Goal: Task Accomplishment & Management: Manage account settings

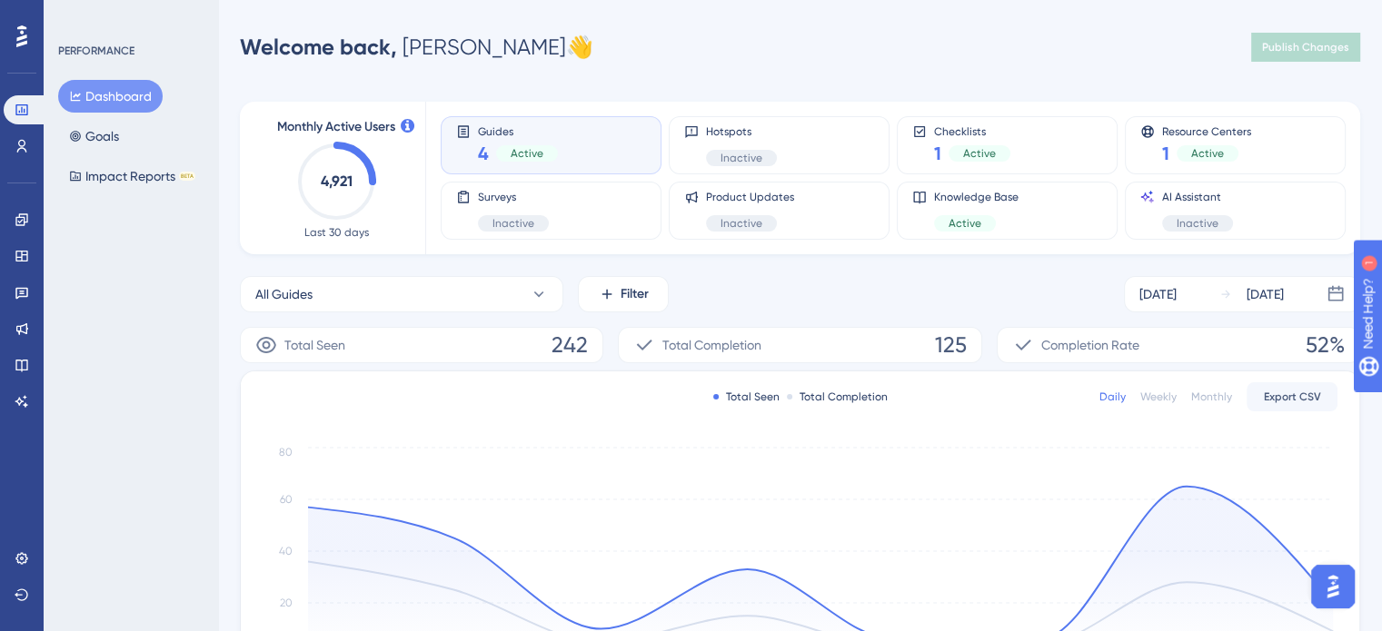
click at [556, 143] on div "Guides 4 Active" at bounding box center [551, 145] width 190 height 42
click at [499, 160] on div "Active" at bounding box center [527, 153] width 62 height 16
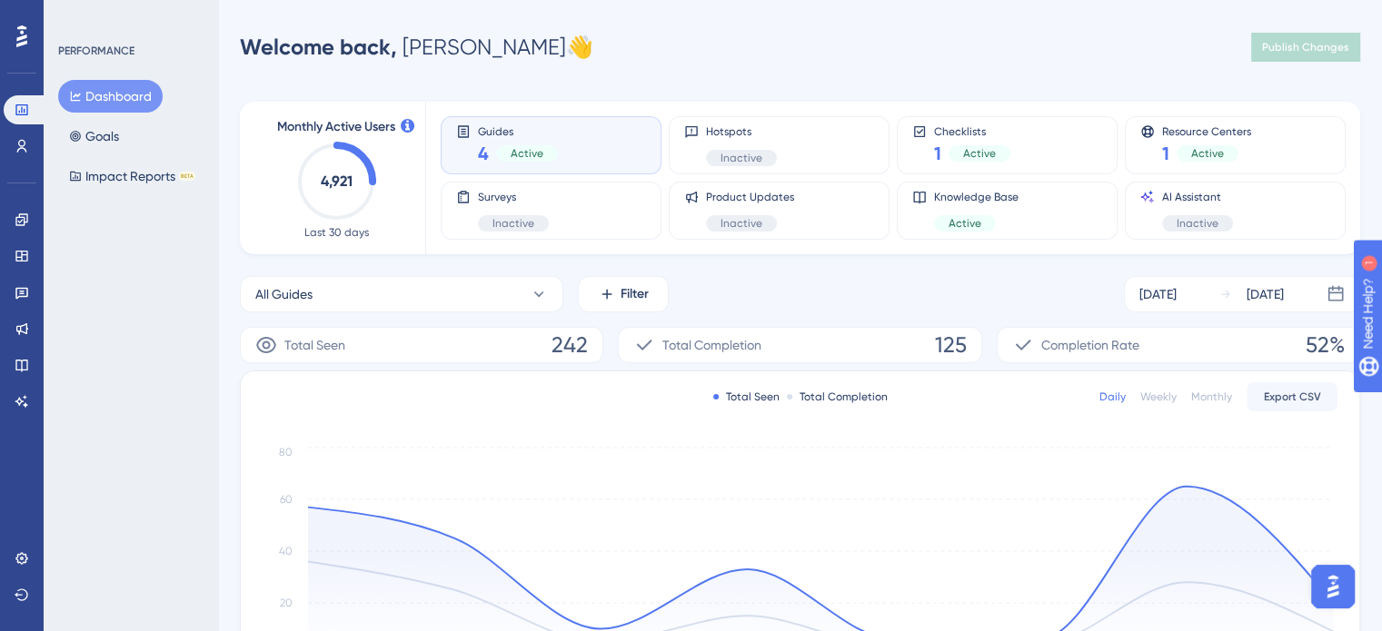
click at [484, 159] on span "4" at bounding box center [483, 153] width 11 height 25
click at [492, 75] on div "Performance Users Engagement Widgets Feedback Product Updates Knowledge Base AI…" at bounding box center [800, 528] width 1164 height 998
click at [30, 217] on link at bounding box center [22, 219] width 36 height 29
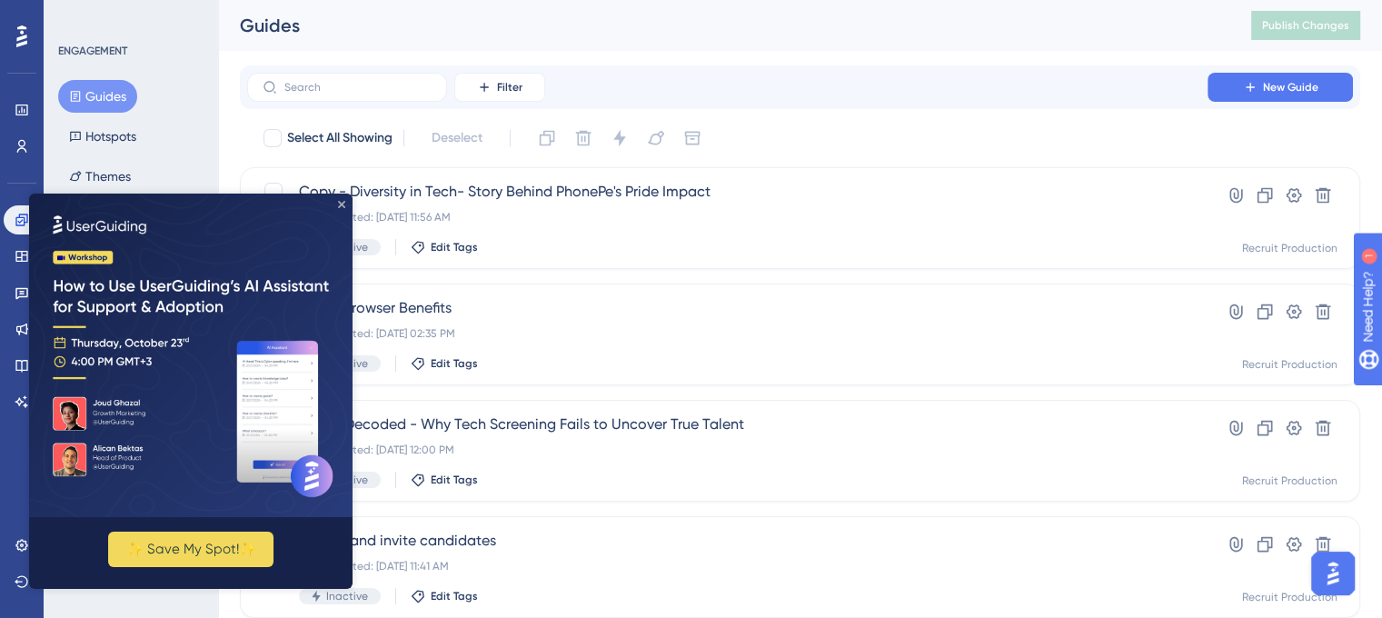
click at [342, 205] on icon "Close Preview" at bounding box center [341, 204] width 7 height 7
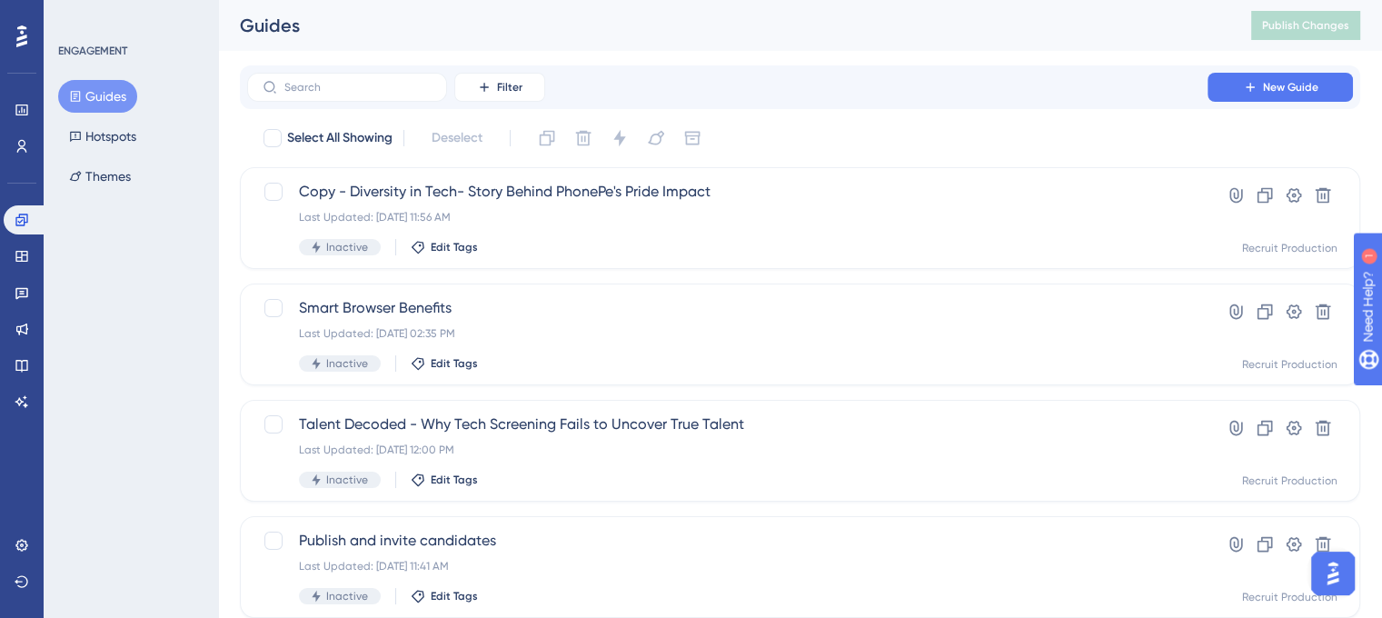
click at [10, 275] on div "Engagement Widgets Feedback Product Updates Knowledge Base AI Assistant" at bounding box center [22, 310] width 36 height 211
click at [22, 250] on icon at bounding box center [22, 256] width 15 height 15
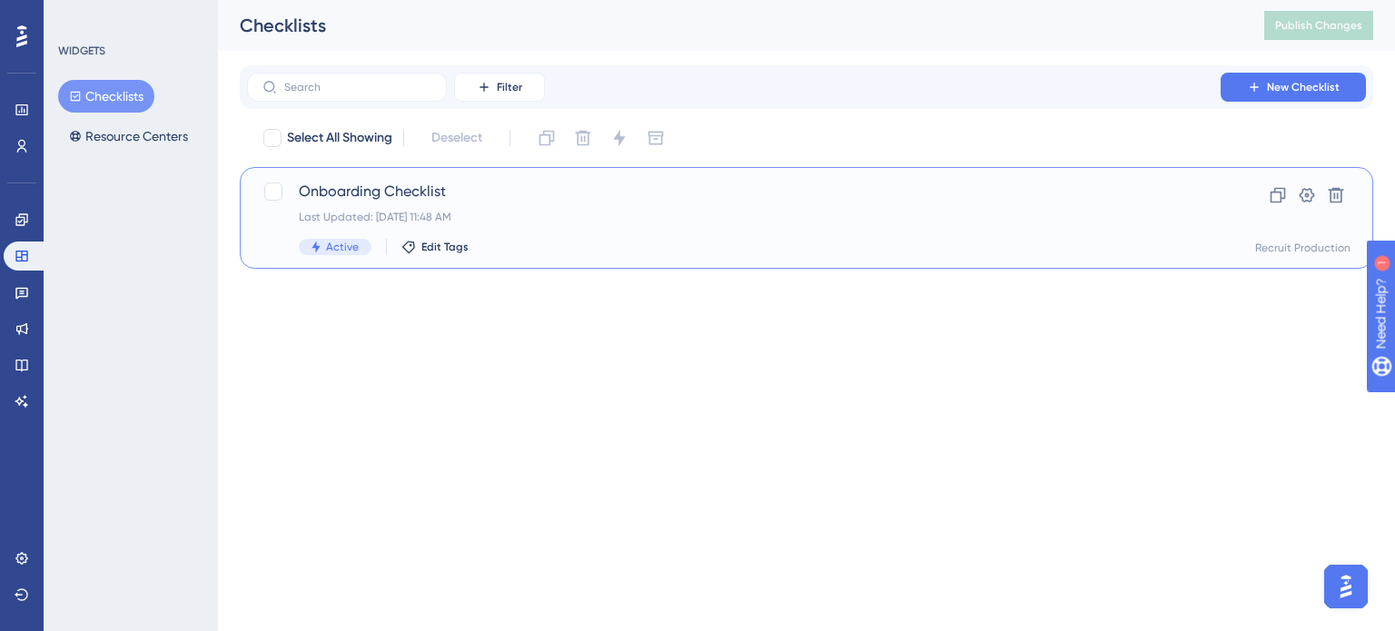
click at [561, 224] on div "Onboarding Checklist Last Updated: [DATE] 11:48 AM Active Edit Tags" at bounding box center [734, 218] width 870 height 74
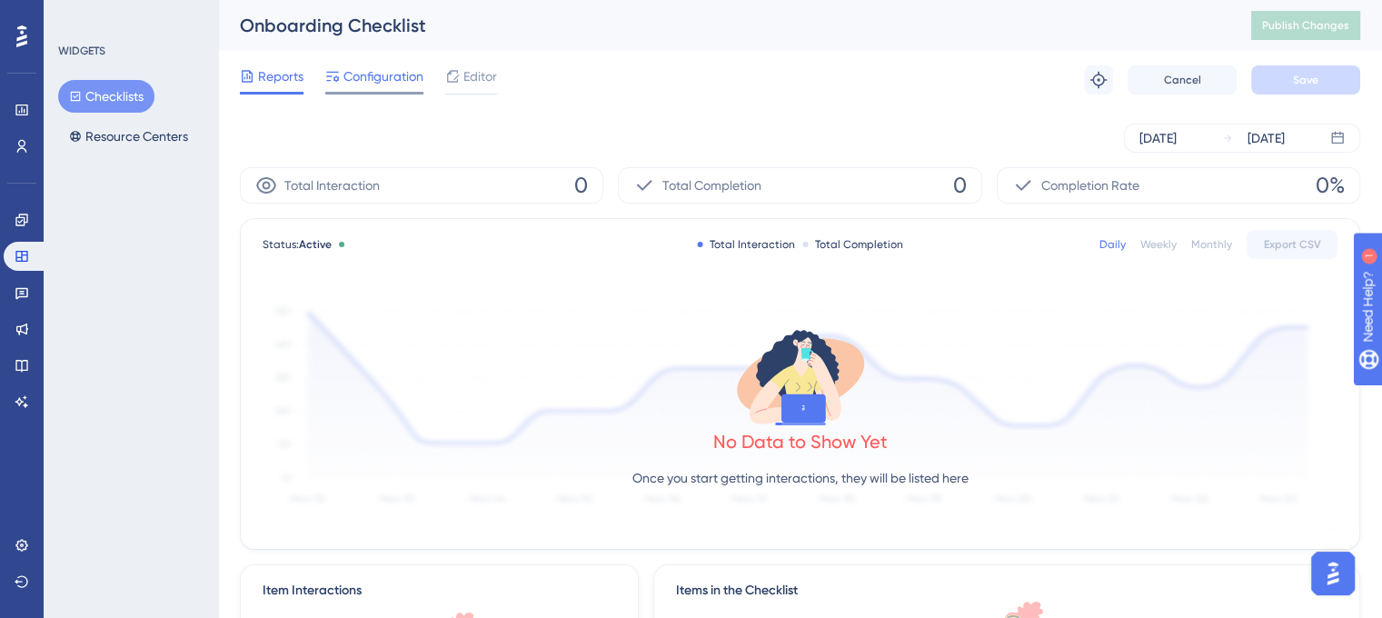
click at [382, 75] on span "Configuration" at bounding box center [383, 76] width 80 height 22
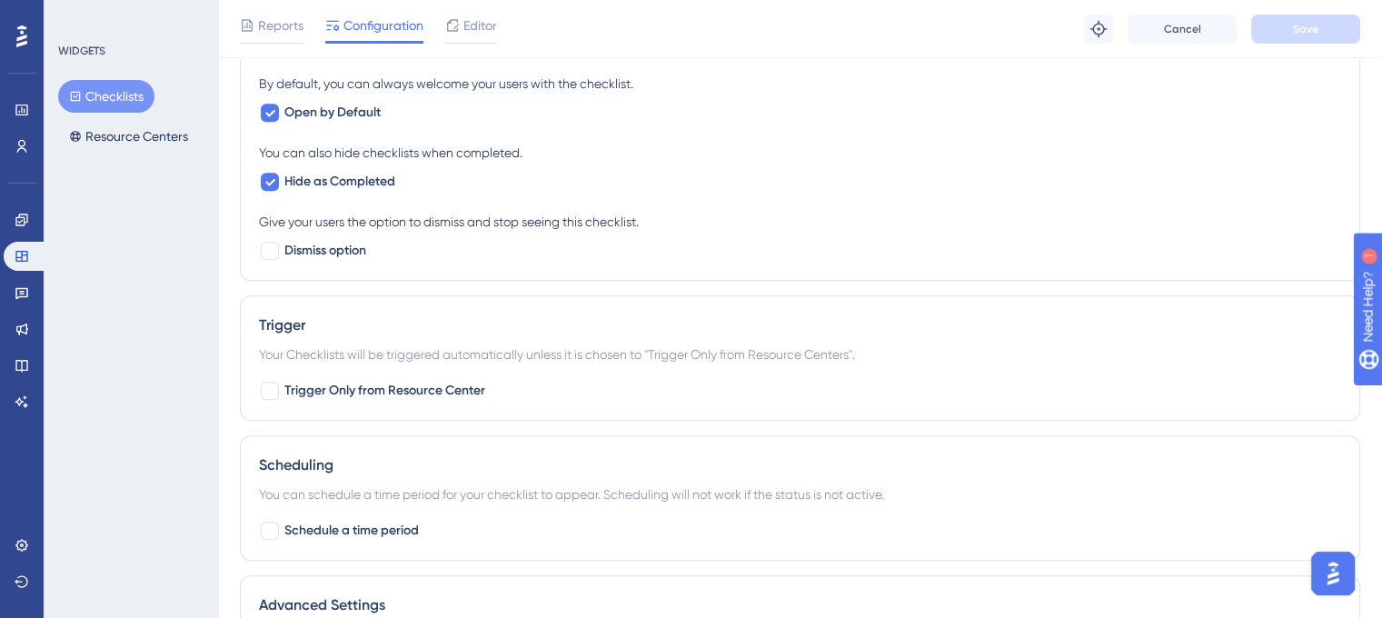
scroll to position [799, 0]
click at [269, 249] on div at bounding box center [270, 250] width 18 height 18
checkbox input "true"
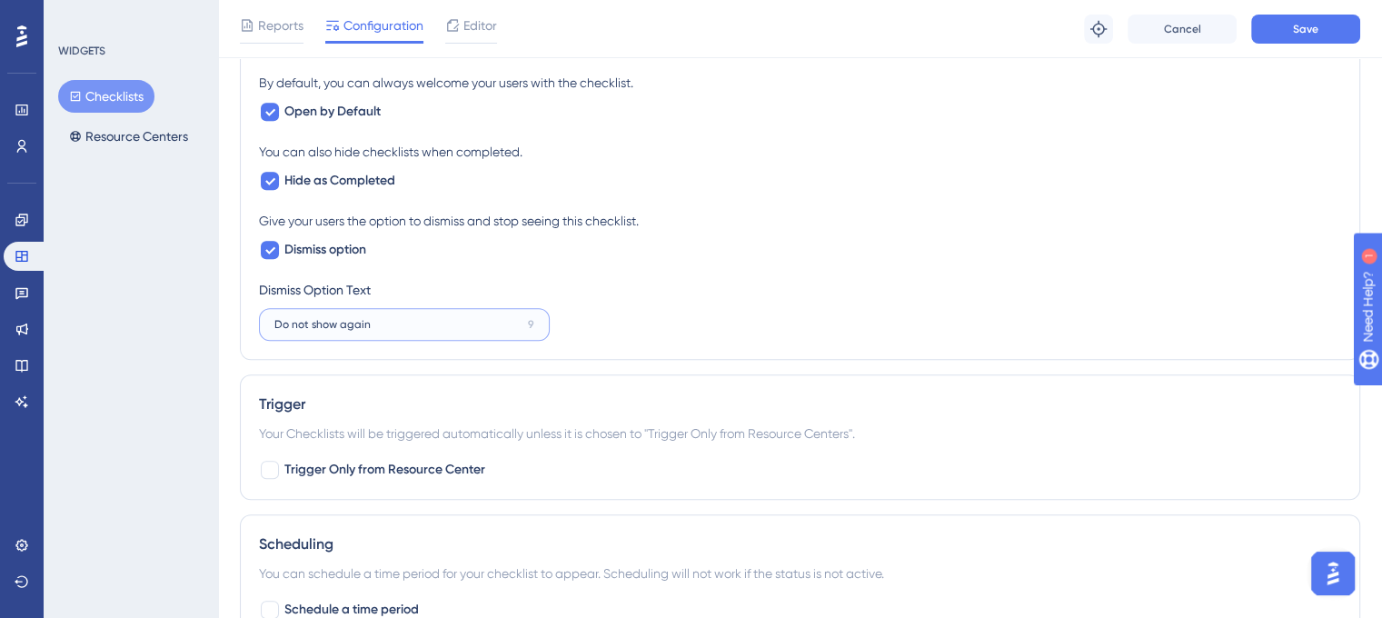
click at [367, 326] on input "Do not show again" at bounding box center [397, 324] width 246 height 13
type input "Do not show again"
click at [275, 243] on div at bounding box center [270, 250] width 18 height 18
checkbox input "false"
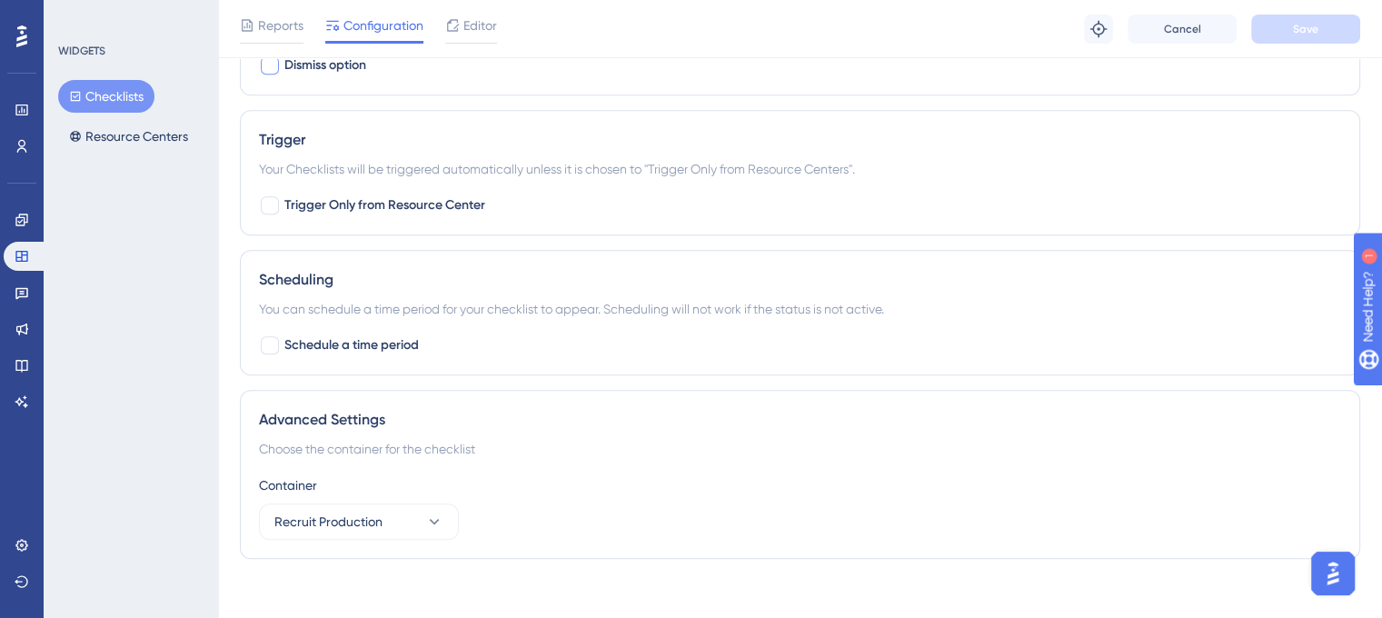
scroll to position [994, 0]
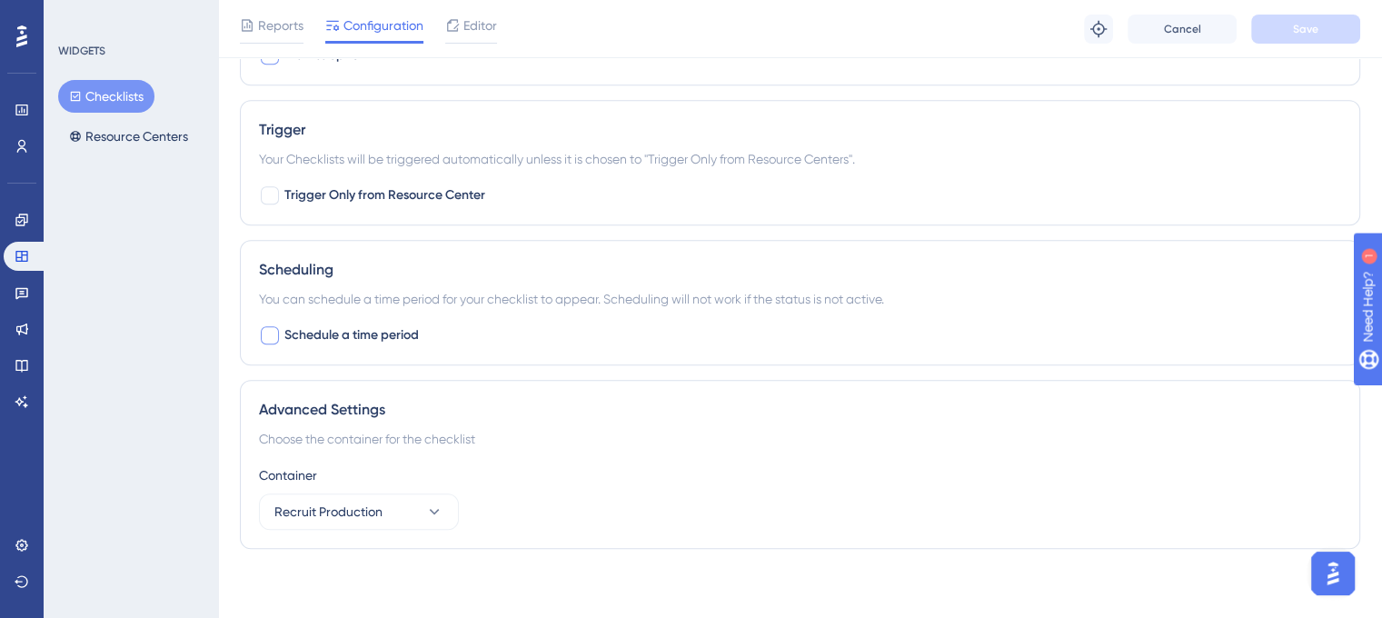
click at [258, 323] on div "Scheduling You can schedule a time period for your checklist to appear. Schedul…" at bounding box center [800, 302] width 1120 height 125
click at [267, 327] on div at bounding box center [270, 335] width 18 height 18
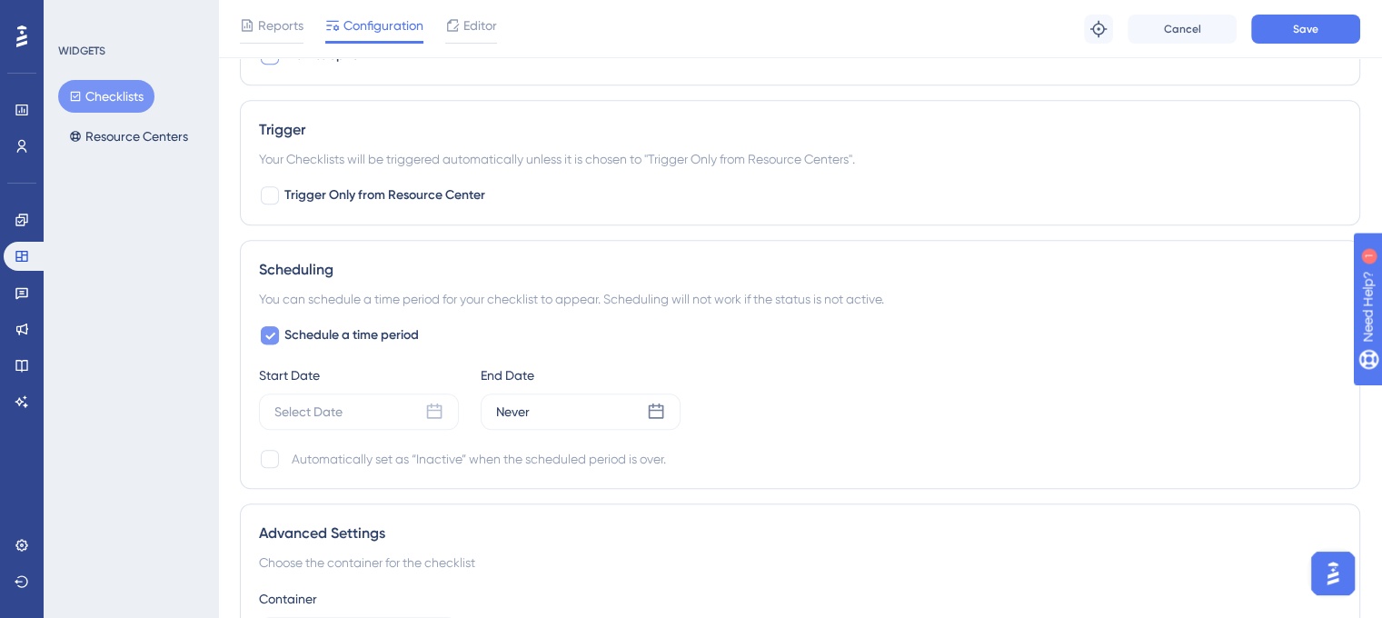
click at [267, 328] on icon at bounding box center [269, 335] width 11 height 15
checkbox input "false"
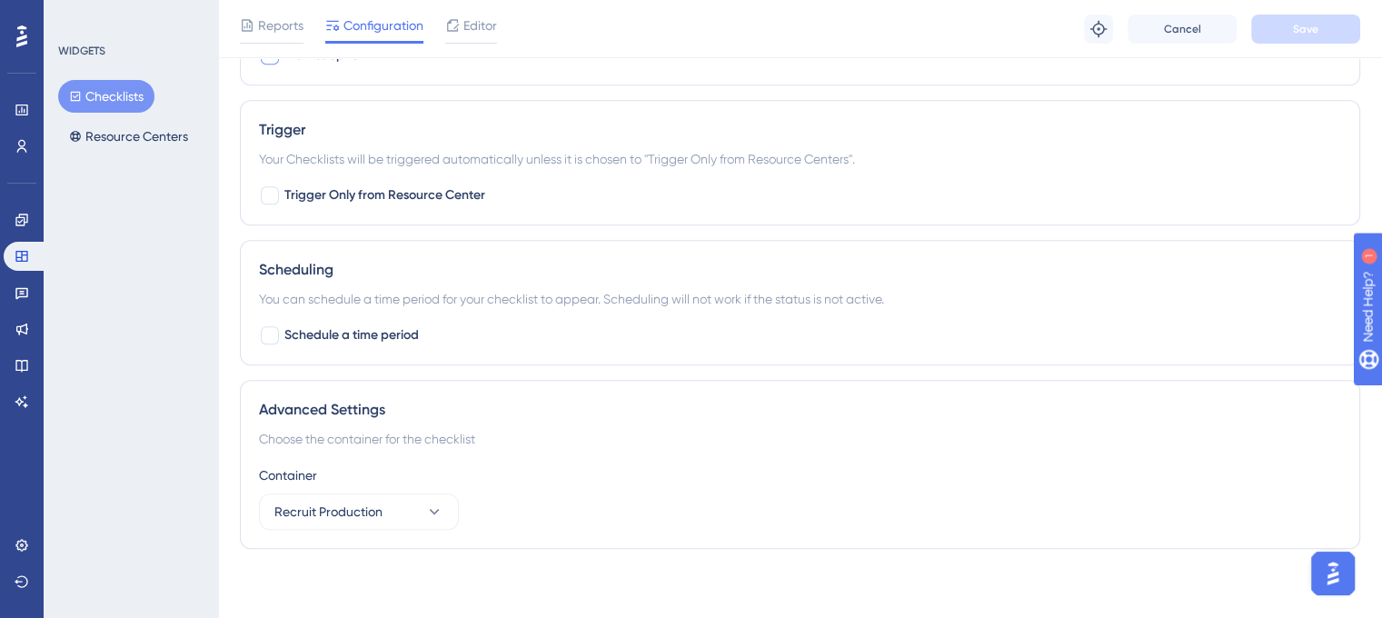
click at [200, 372] on div "WIDGETS Checklists Resource Centers" at bounding box center [131, 309] width 174 height 618
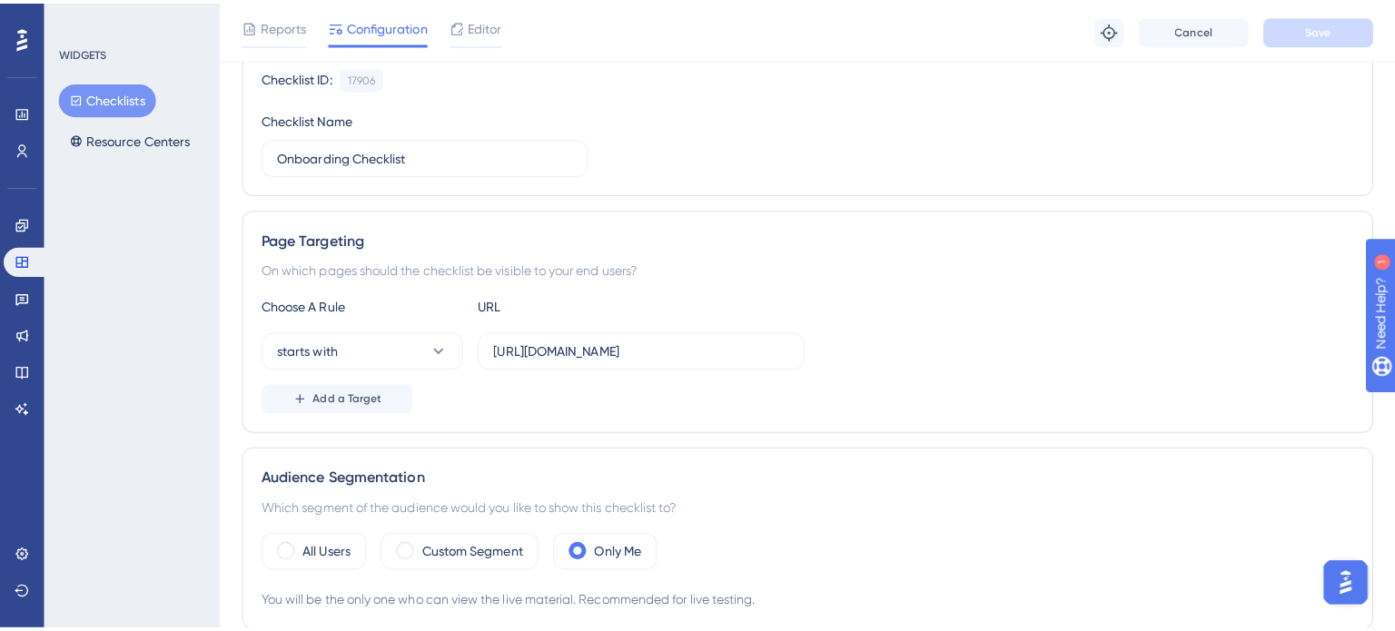
scroll to position [0, 0]
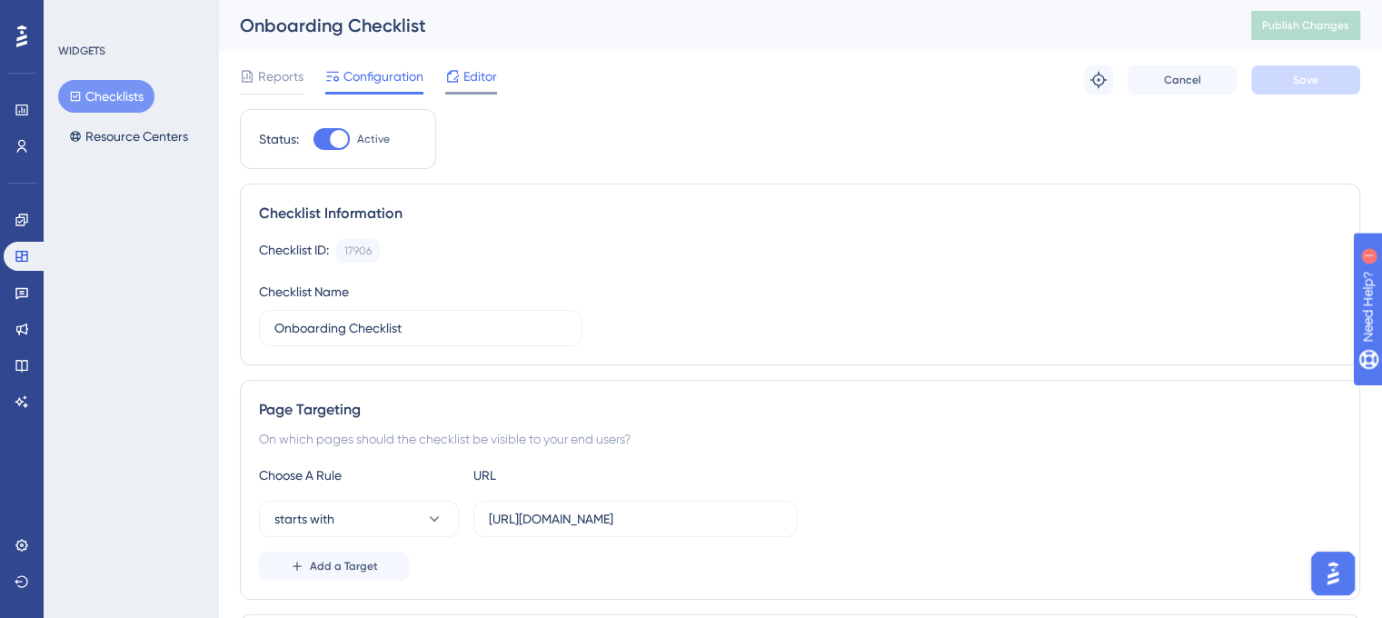
click at [475, 75] on span "Editor" at bounding box center [480, 76] width 34 height 22
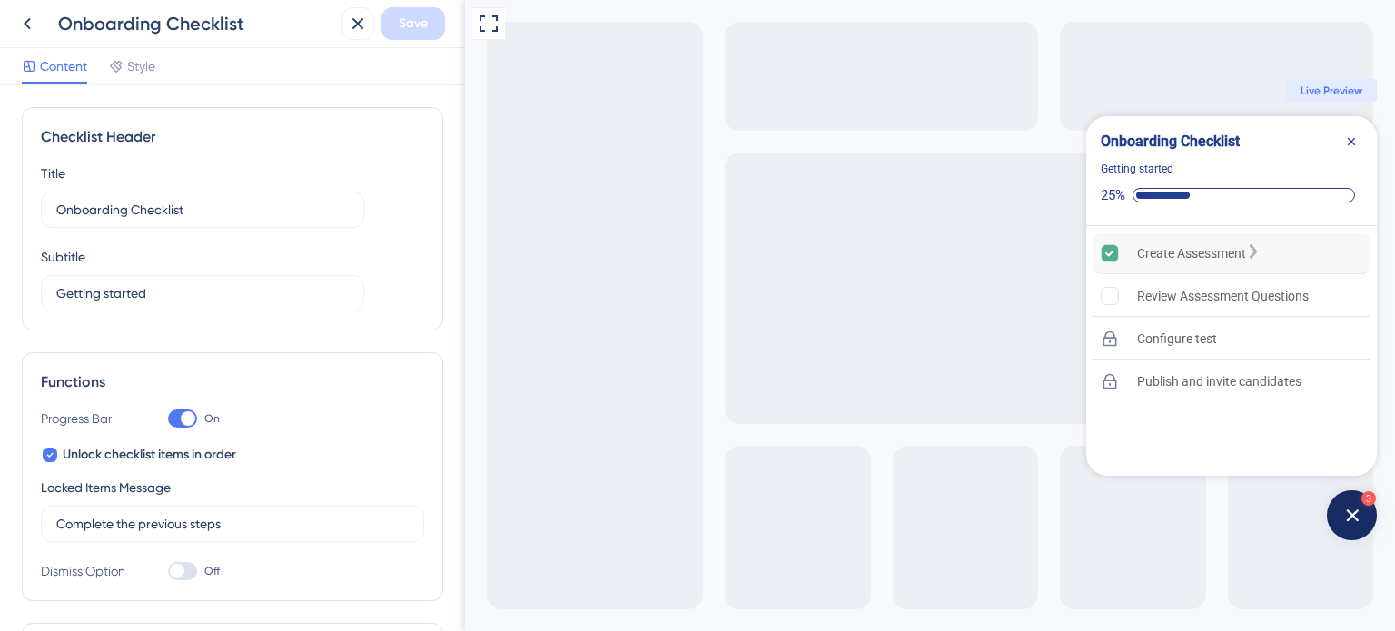
click at [1177, 249] on div "Create Assessment" at bounding box center [1191, 254] width 109 height 22
click at [1088, 245] on div "Create Assessment Review Assessment Questions Configure test Publish and invite…" at bounding box center [1232, 352] width 291 height 253
click at [1111, 251] on icon "Create Assessment is complete." at bounding box center [1110, 253] width 17 height 17
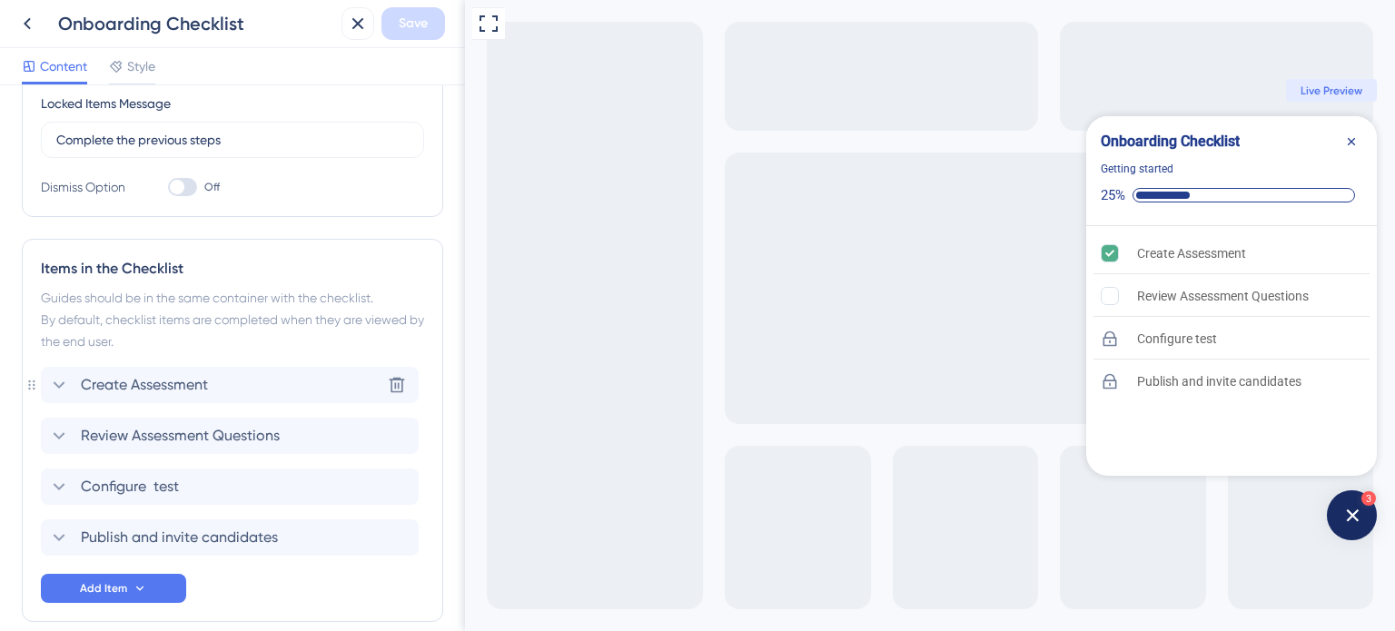
scroll to position [468, 0]
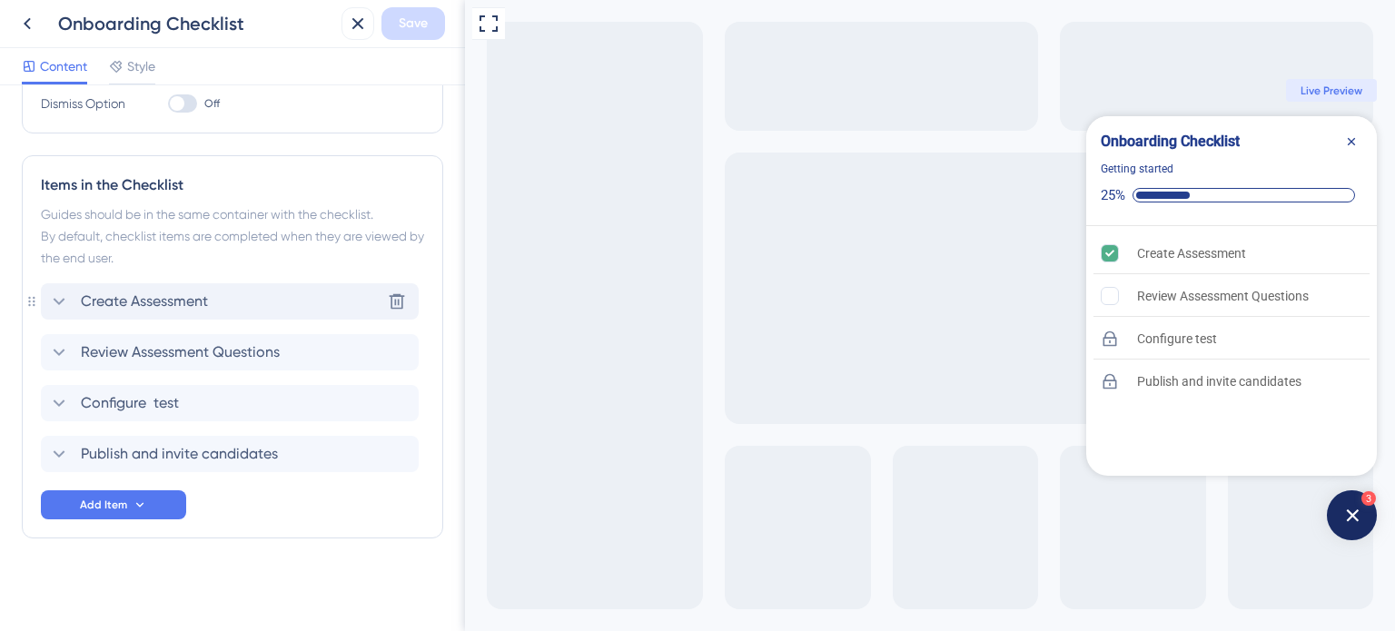
click at [259, 293] on div "Create Assessment Delete" at bounding box center [230, 301] width 378 height 36
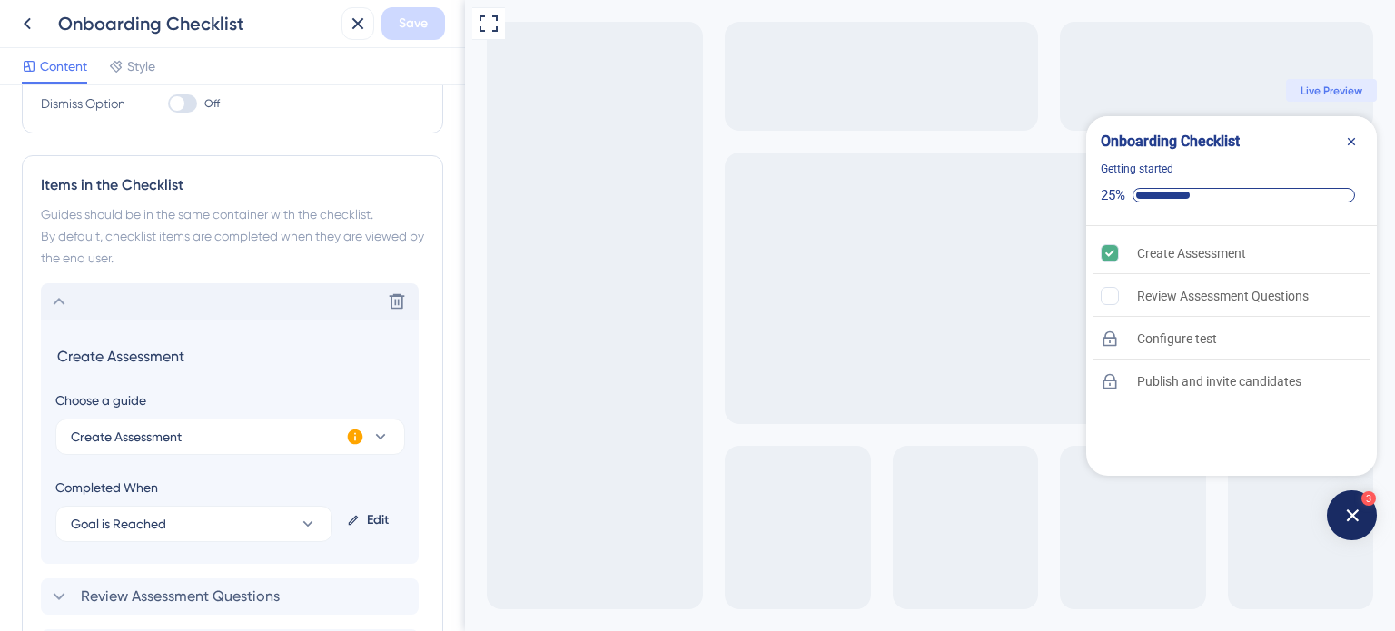
scroll to position [665, 0]
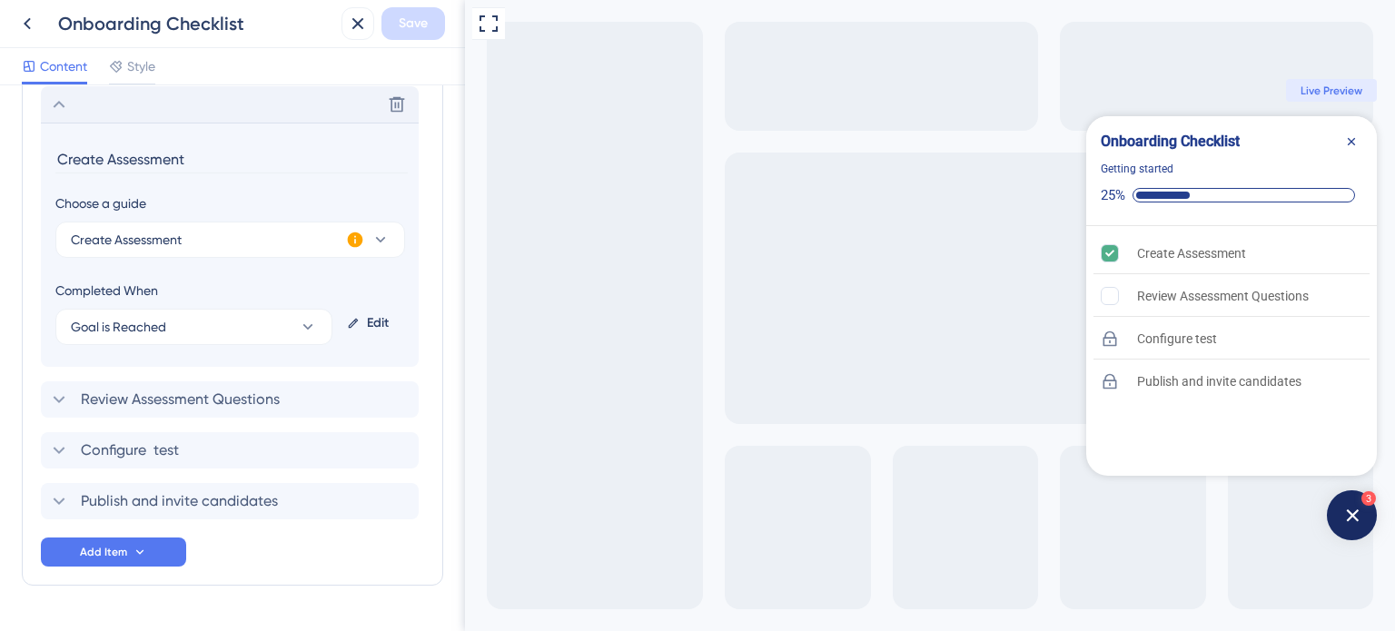
click at [67, 107] on icon at bounding box center [59, 105] width 22 height 22
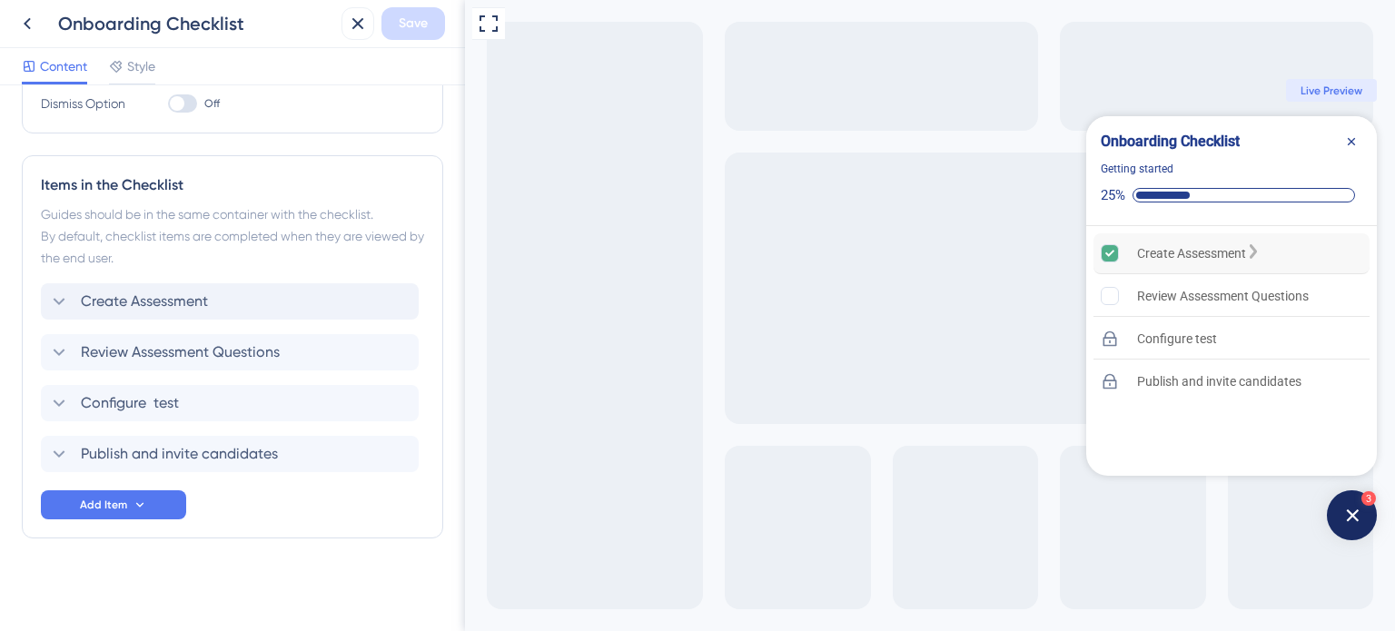
click at [1112, 253] on icon "Create Assessment is complete." at bounding box center [1110, 253] width 9 height 6
click at [1148, 243] on div "Create Assessment" at bounding box center [1191, 254] width 109 height 22
click at [1164, 276] on div "Review Assessment Questions" at bounding box center [1232, 296] width 276 height 41
click at [1173, 293] on div "Review Assessment Questions" at bounding box center [1223, 296] width 172 height 22
click at [164, 338] on div "Review Assessment Questions Delete" at bounding box center [230, 352] width 378 height 36
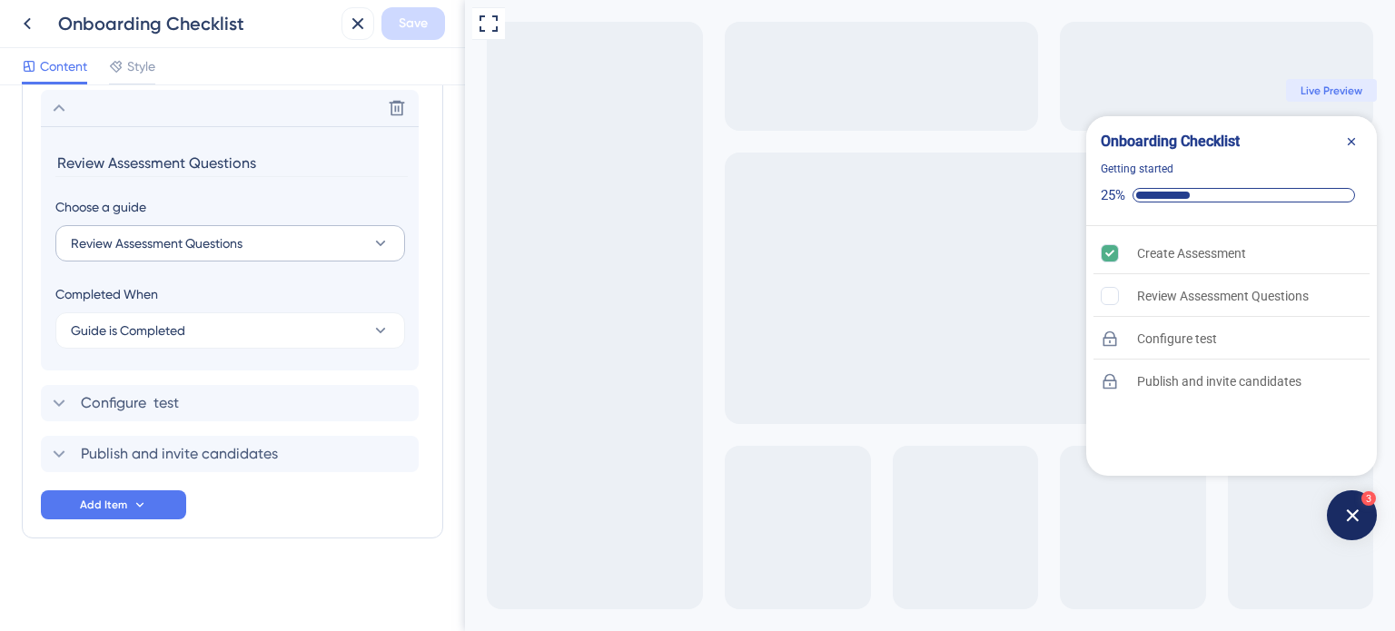
scroll to position [661, 0]
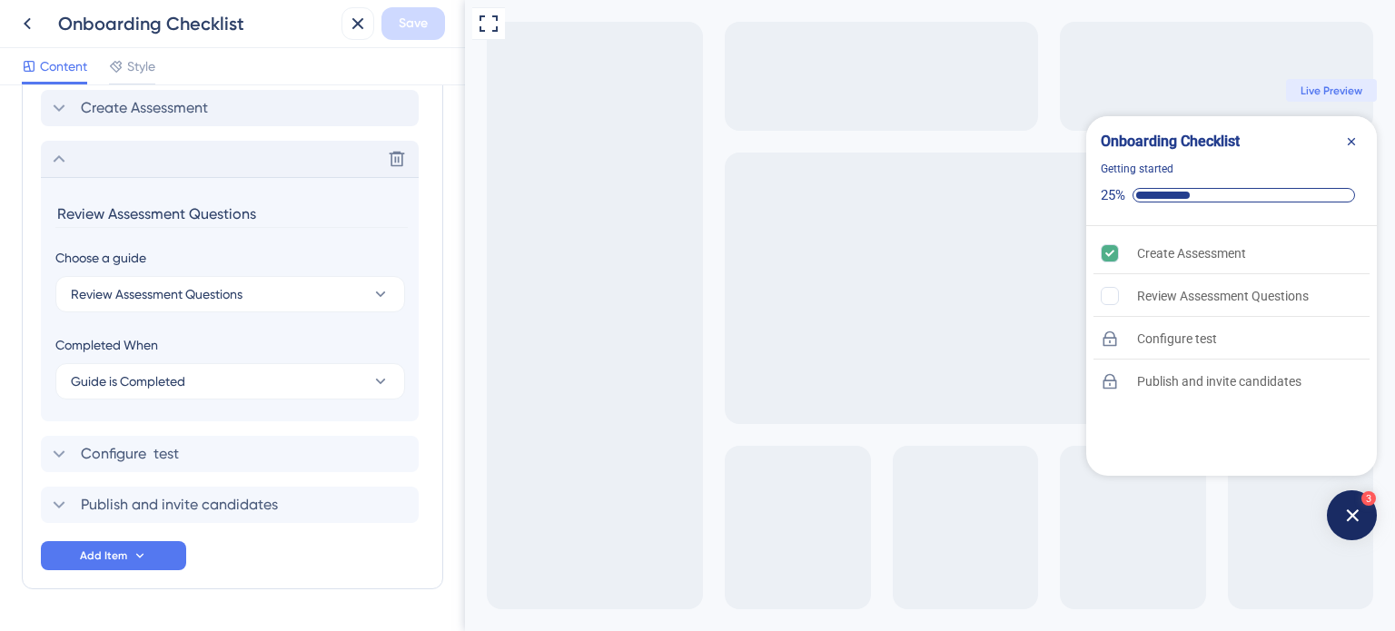
click at [65, 153] on icon at bounding box center [59, 159] width 22 height 22
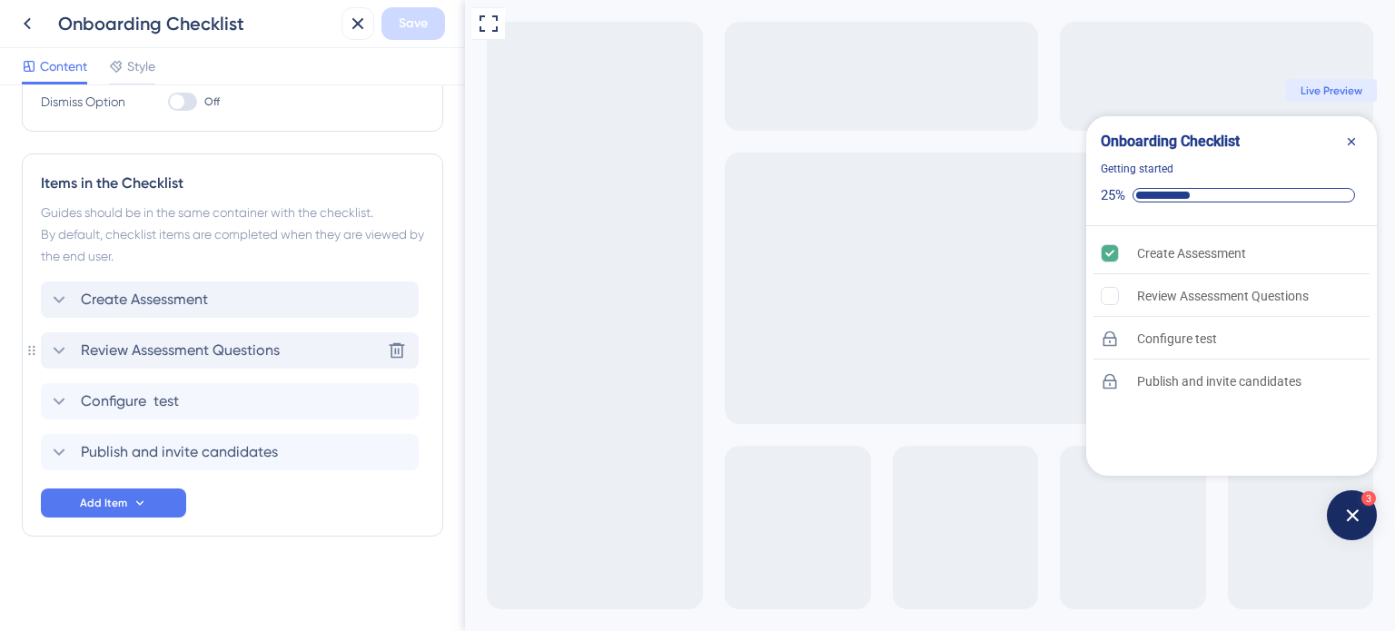
scroll to position [468, 0]
click at [1188, 301] on div "Review Assessment Questions" at bounding box center [1223, 296] width 172 height 22
click at [182, 334] on div "Review Assessment Questions Delete" at bounding box center [230, 352] width 378 height 36
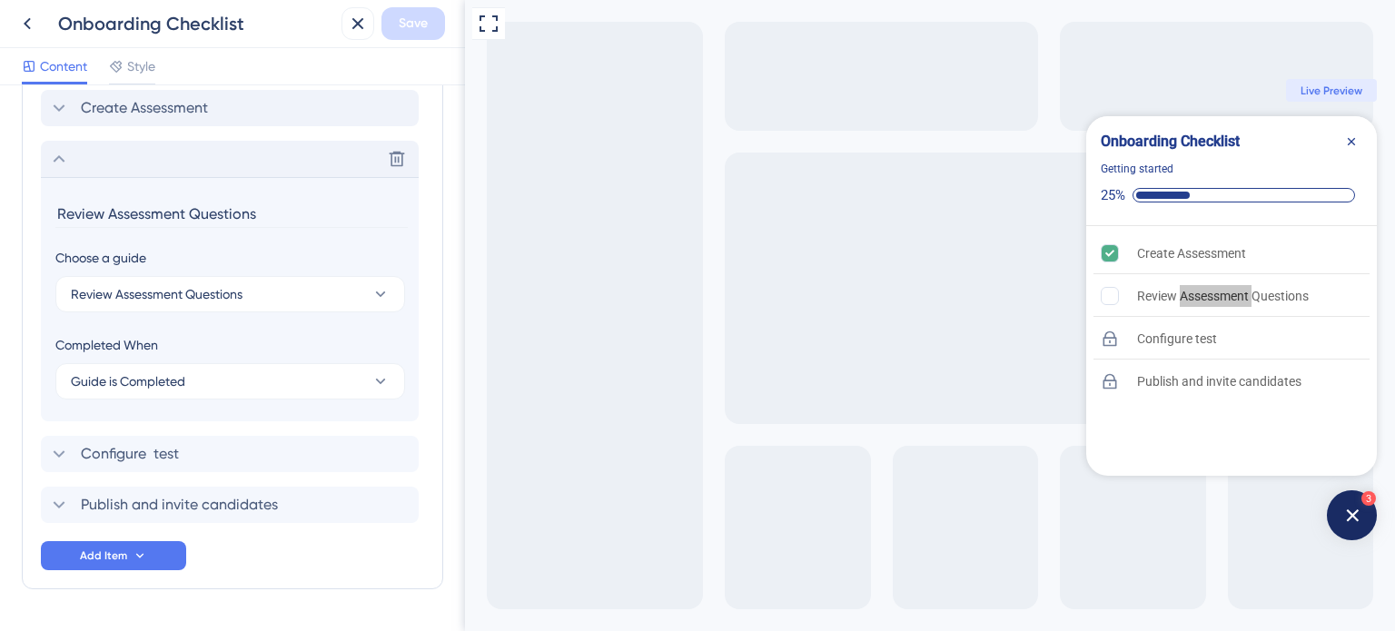
scroll to position [712, 0]
